Goal: Information Seeking & Learning: Understand process/instructions

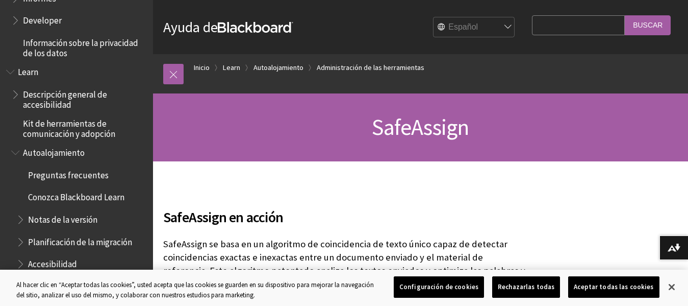
scroll to position [669, 0]
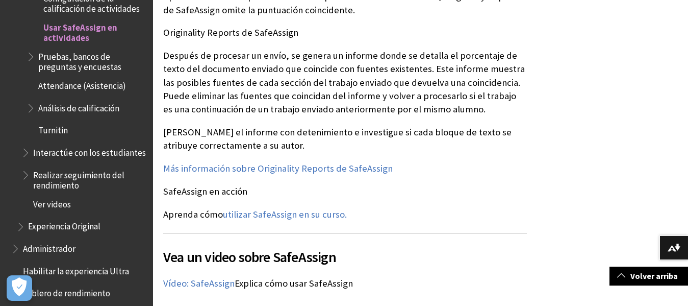
scroll to position [1530, 0]
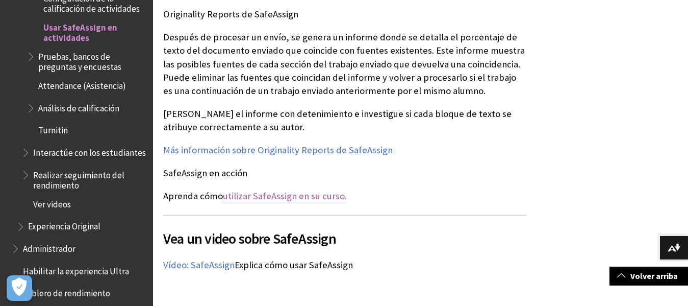
click at [268, 190] on link "utilizar SafeAssign en su curso." at bounding box center [285, 196] width 124 height 12
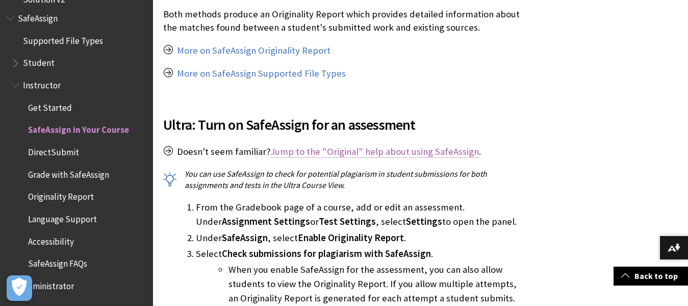
scroll to position [459, 0]
